Goal: Information Seeking & Learning: Learn about a topic

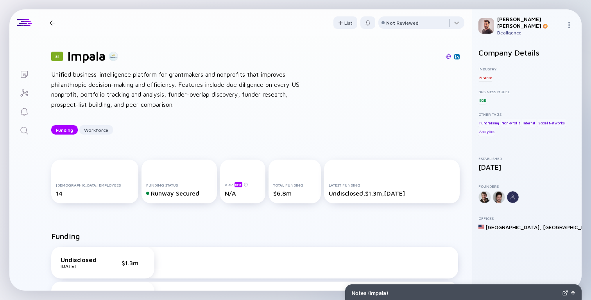
click at [297, 103] on div "Unified business-intelligence platform for grantmakers and nonprofits that impr…" at bounding box center [176, 90] width 250 height 40
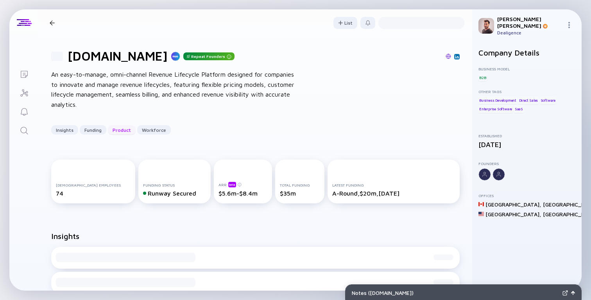
click at [121, 130] on div "Product" at bounding box center [122, 130] width 28 height 12
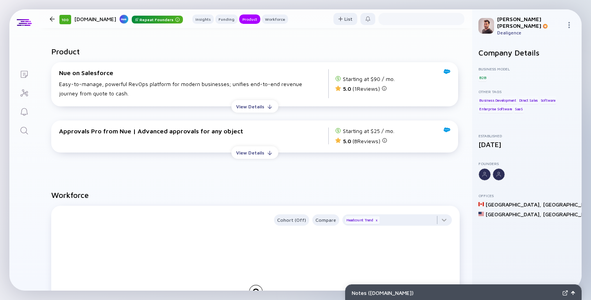
scroll to position [704, 0]
click at [251, 109] on div "View Details" at bounding box center [250, 106] width 38 height 12
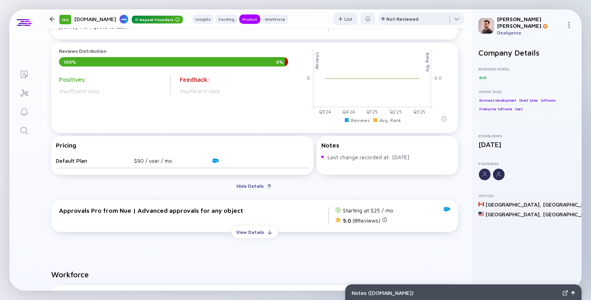
scroll to position [771, 0]
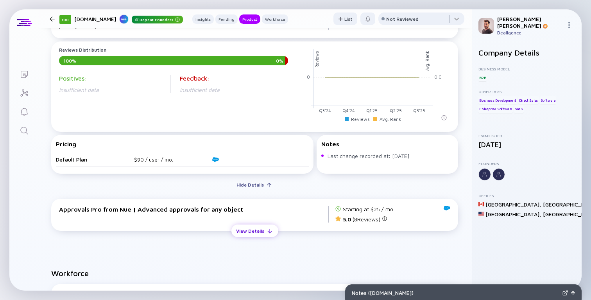
click at [242, 233] on div "View Details" at bounding box center [250, 231] width 38 height 12
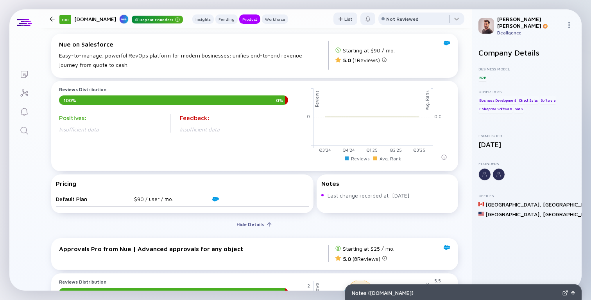
scroll to position [777, 0]
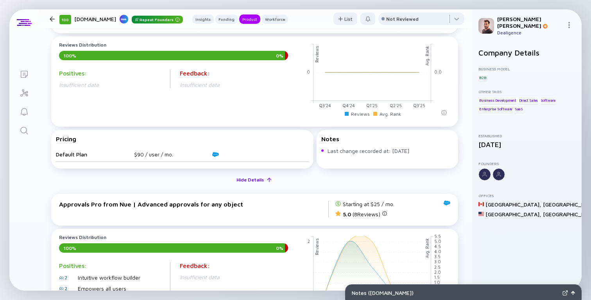
click at [247, 181] on div "Hide Details" at bounding box center [250, 180] width 37 height 12
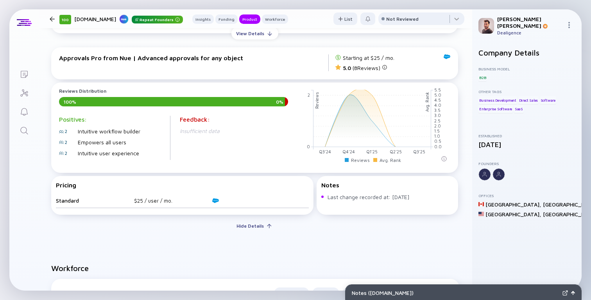
click at [358, 199] on span "Last change recorded at: Aug 12, 2025" at bounding box center [391, 197] width 126 height 8
click at [358, 199] on span "Last change recorded at: [DATE]" at bounding box center [391, 197] width 126 height 8
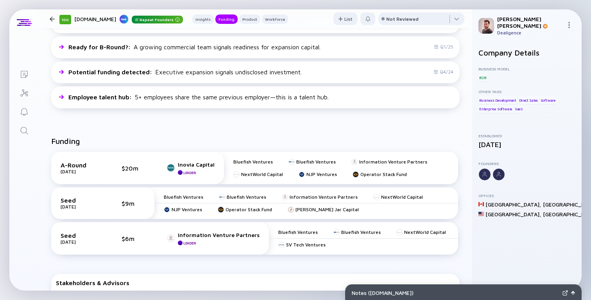
scroll to position [223, 0]
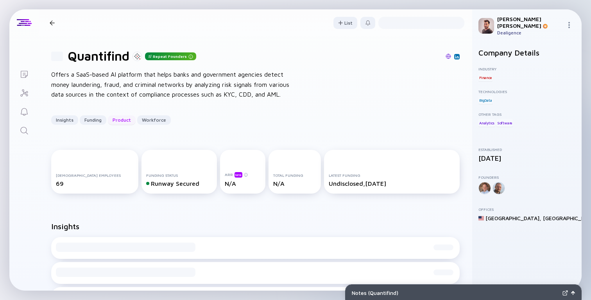
click at [116, 121] on div "Product" at bounding box center [122, 120] width 28 height 12
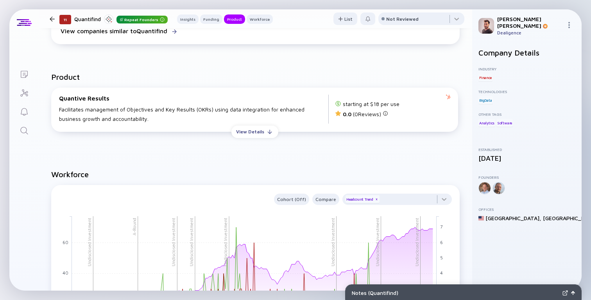
scroll to position [592, 0]
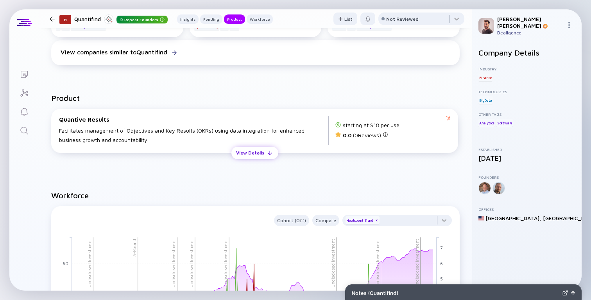
click at [253, 157] on div "View Details" at bounding box center [250, 153] width 38 height 12
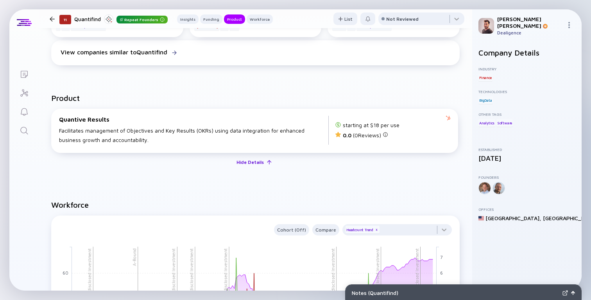
click at [253, 165] on div "Hide Details" at bounding box center [250, 162] width 37 height 12
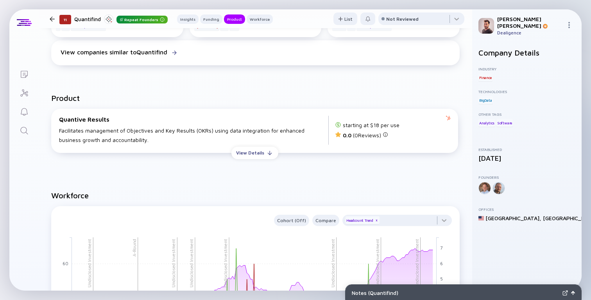
click at [251, 162] on div "Quantive Results Facilitates management of Objectives and Key Results (OKRs) us…" at bounding box center [256, 133] width 418 height 63
click at [249, 159] on div "View Details" at bounding box center [250, 153] width 38 height 12
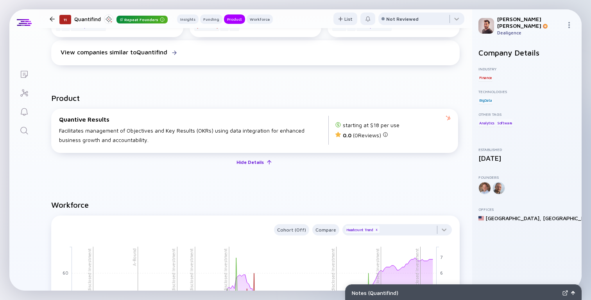
click at [249, 163] on div "Hide Details" at bounding box center [250, 162] width 37 height 12
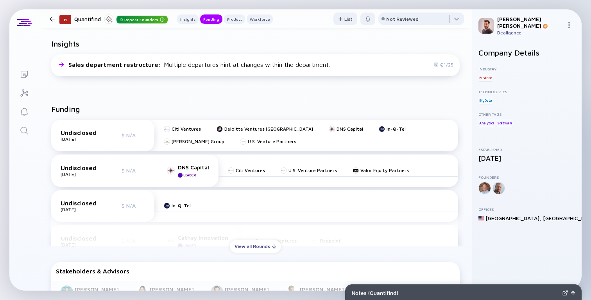
scroll to position [428, 0]
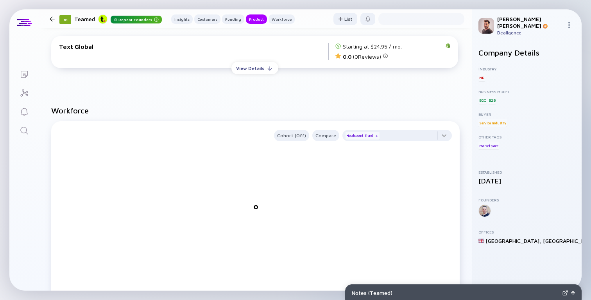
scroll to position [576, 0]
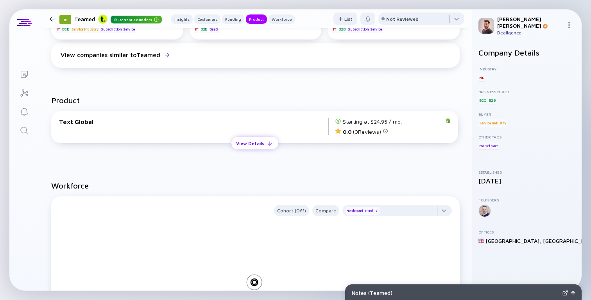
click at [261, 146] on div "View Details" at bounding box center [250, 143] width 38 height 12
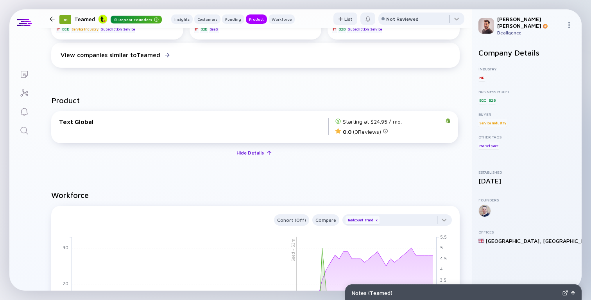
click at [263, 154] on div "Hide Details" at bounding box center [250, 153] width 37 height 12
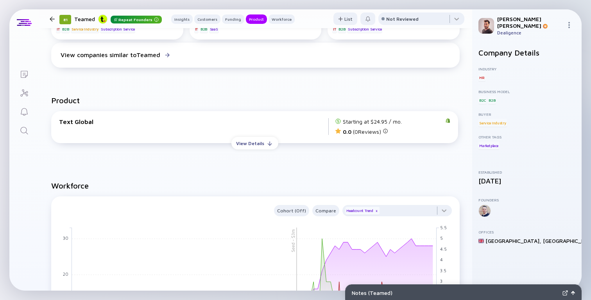
click at [261, 152] on div "Text Global Starting at $24.95 / mo. 0.0 ( 0 Reviews) View Details" at bounding box center [256, 130] width 418 height 51
click at [257, 149] on div "View Details" at bounding box center [250, 143] width 38 height 12
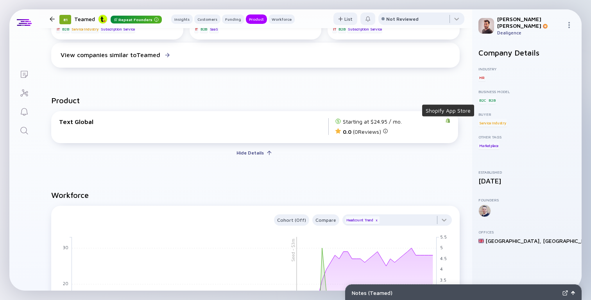
click at [448, 123] on icon at bounding box center [448, 120] width 4 height 5
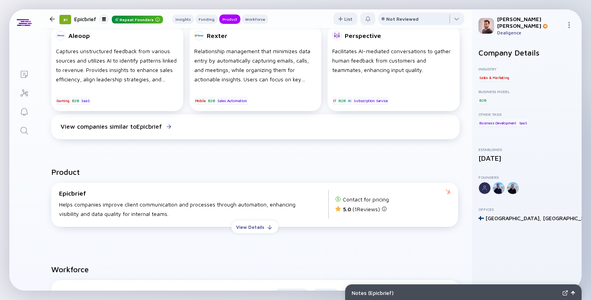
scroll to position [369, 0]
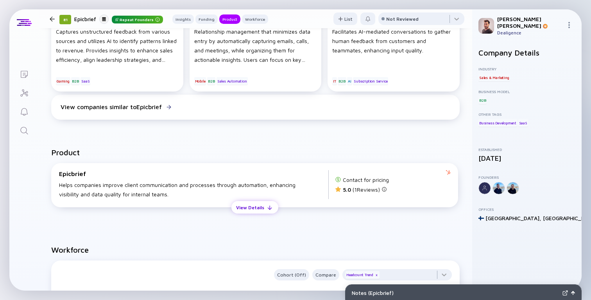
click at [266, 209] on div "View Details" at bounding box center [250, 207] width 38 height 12
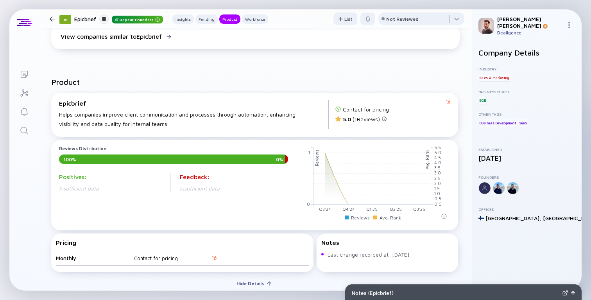
scroll to position [471, 0]
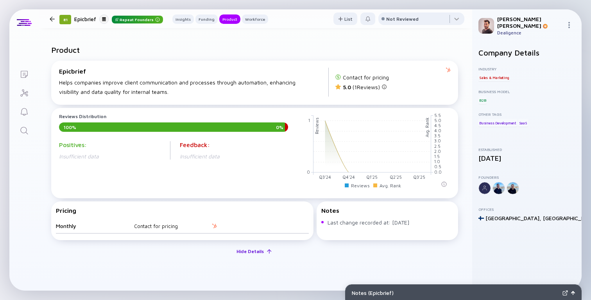
click at [242, 253] on div "Hide Details" at bounding box center [250, 251] width 37 height 12
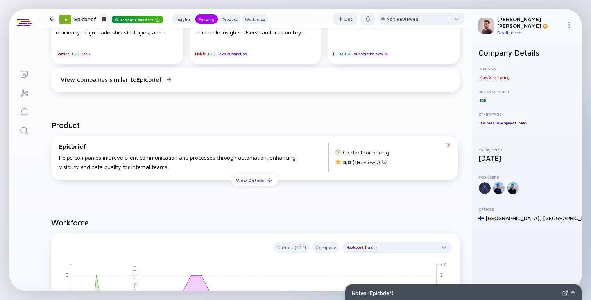
scroll to position [0, 0]
